Goal: Check status: Check status

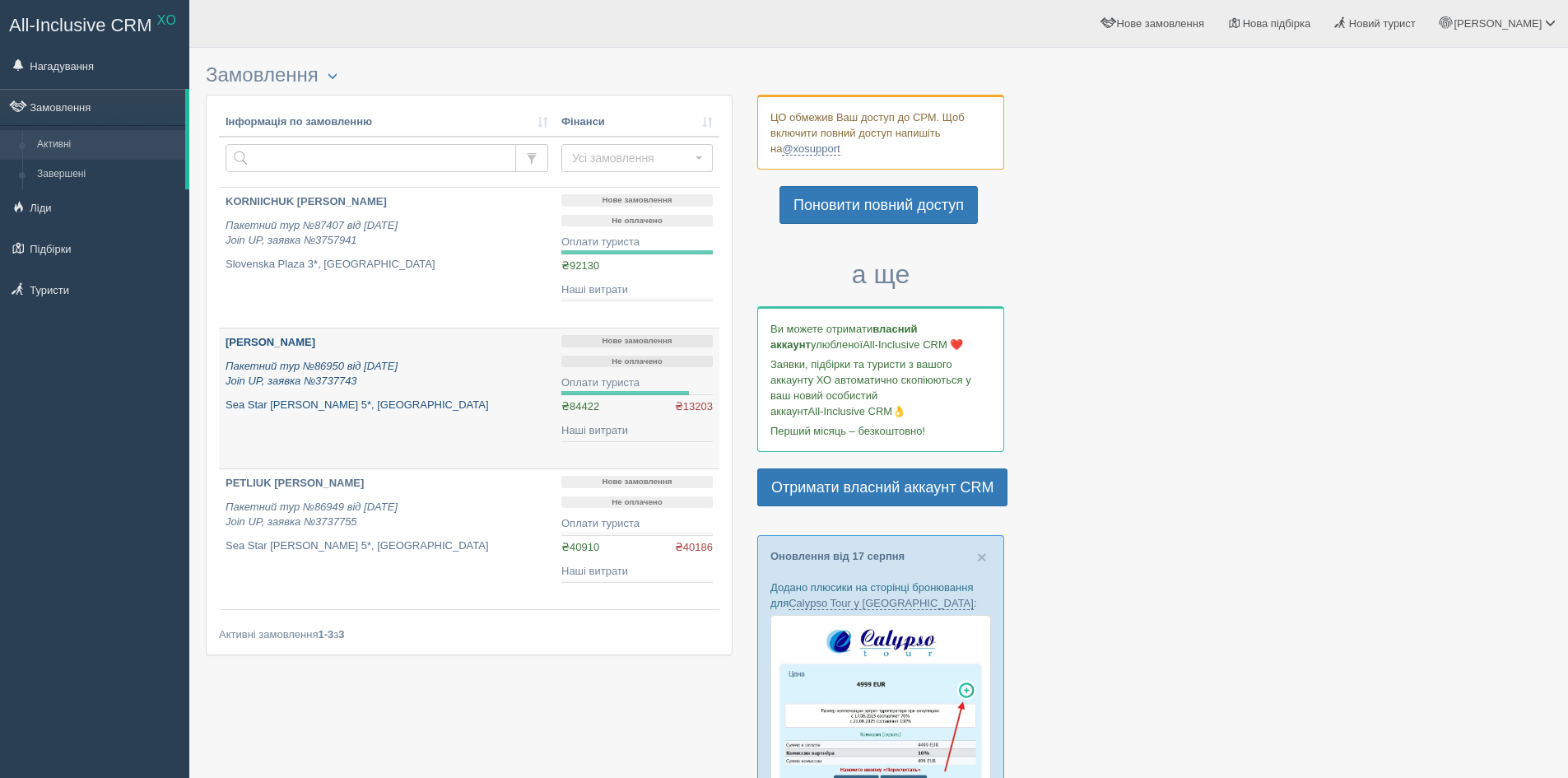
click at [469, 393] on div "[PERSON_NAME] Пакетний тур №86950 від [DATE] Join UP, заявка №3737743 Sea Star …" at bounding box center [386, 374] width 323 height 77
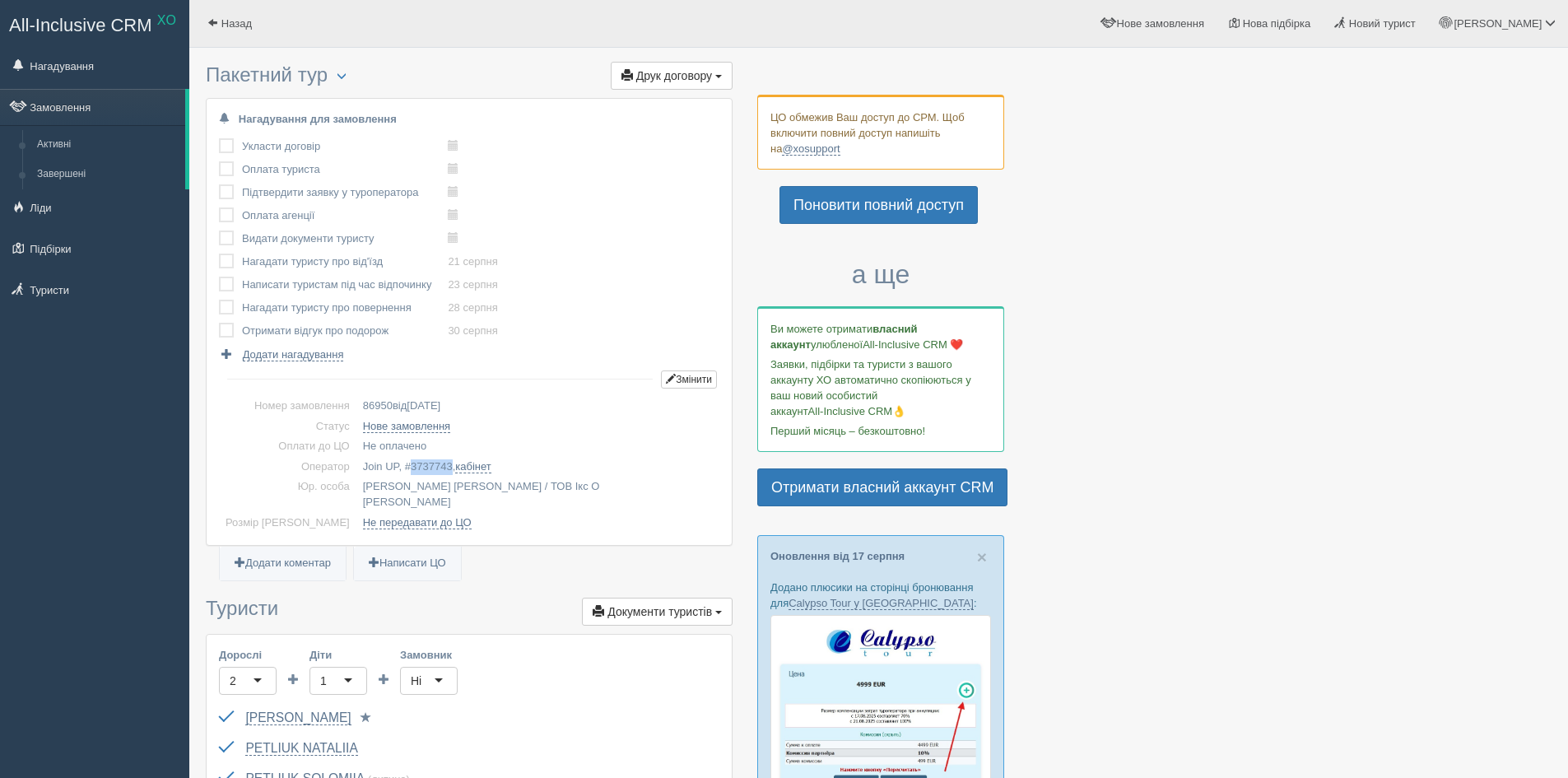
click at [411, 465] on span "3737743" at bounding box center [432, 466] width 42 height 13
click at [219, 15] on link "Назад" at bounding box center [229, 24] width 81 height 47
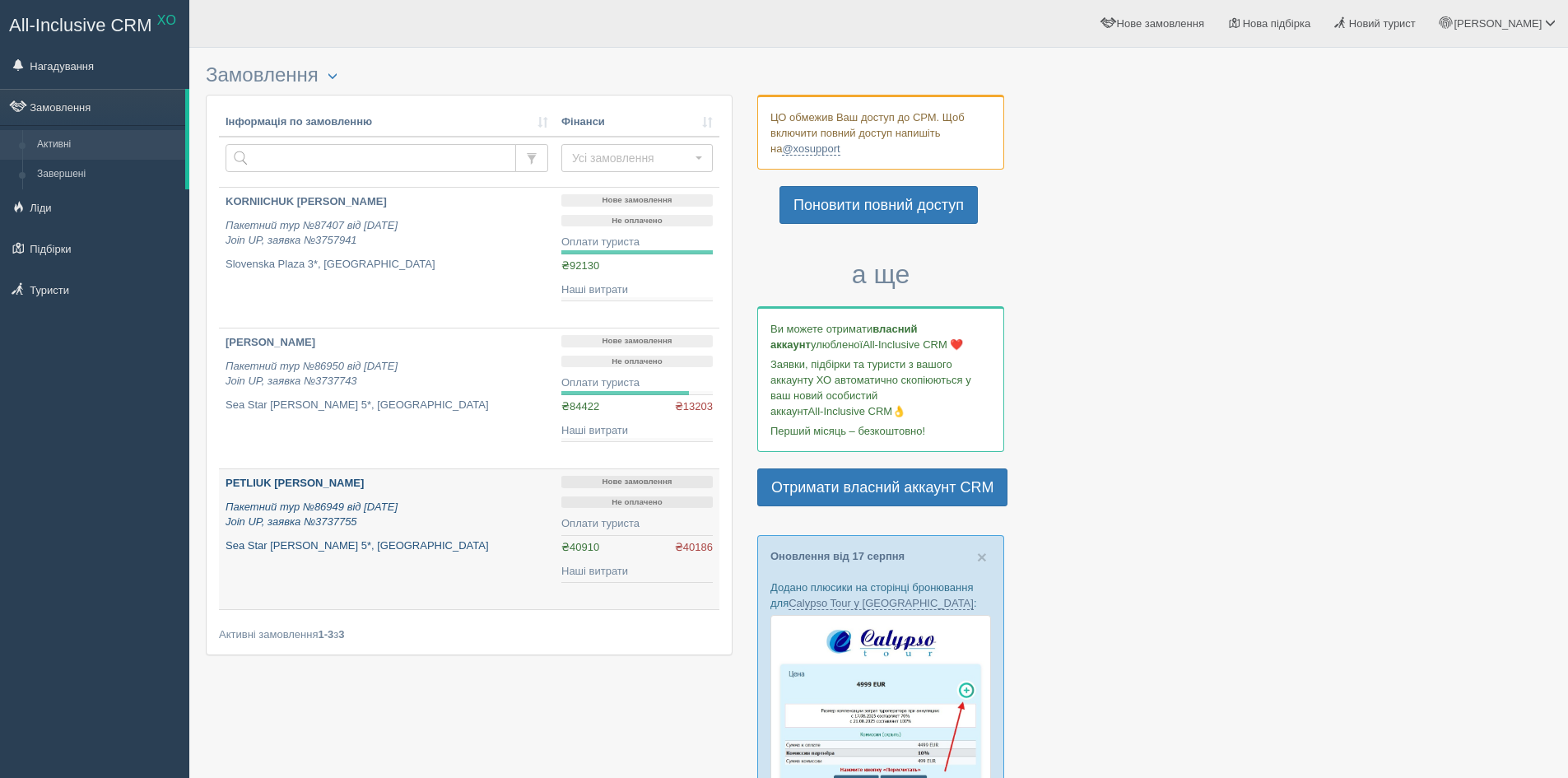
click at [487, 524] on p "Пакетний тур №86949 від 05.07.2025 Join UP, заявка №3737755" at bounding box center [386, 515] width 323 height 30
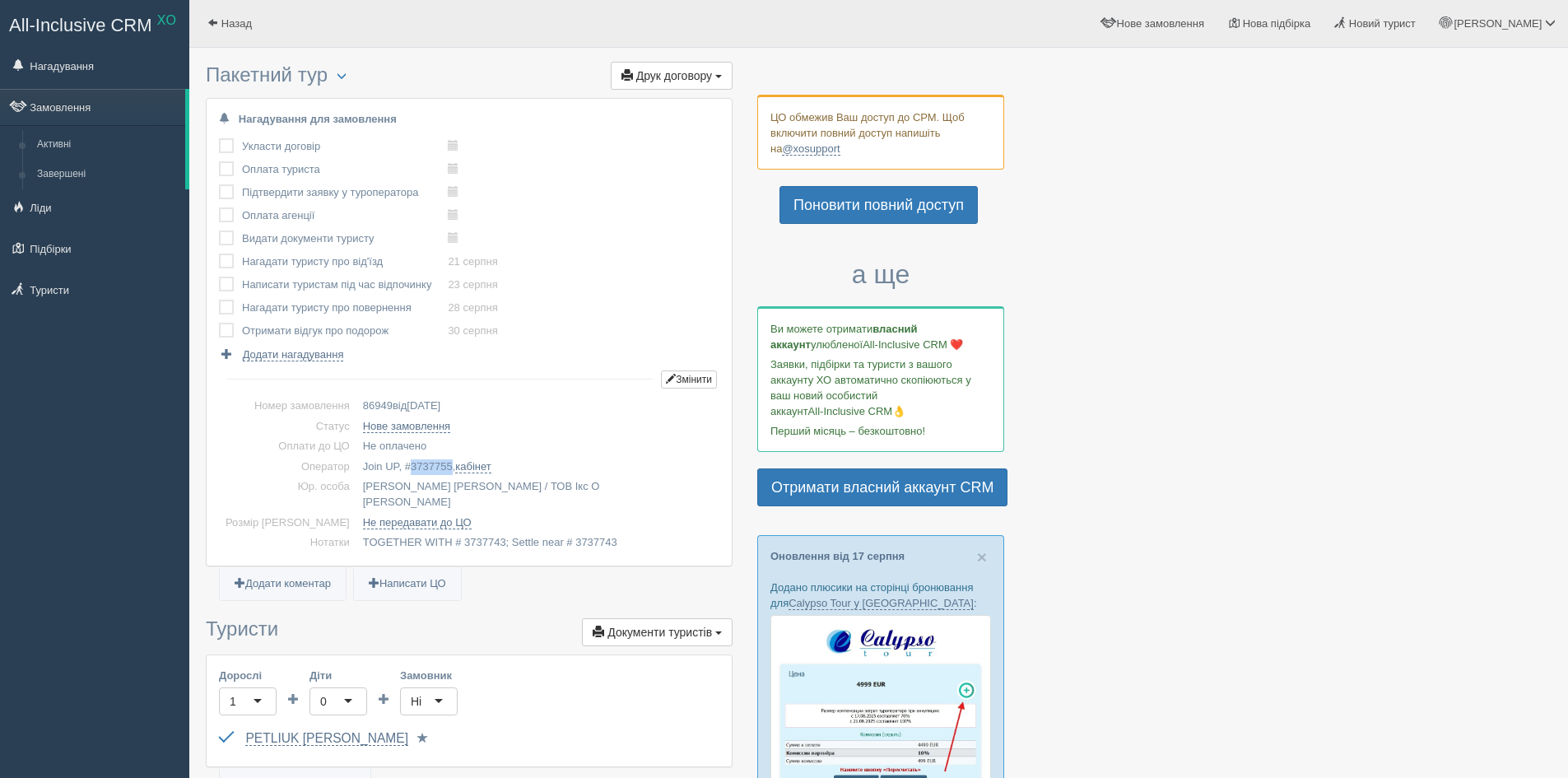
click at [411, 463] on span "3737755" at bounding box center [432, 466] width 42 height 13
